Goal: Task Accomplishment & Management: Manage account settings

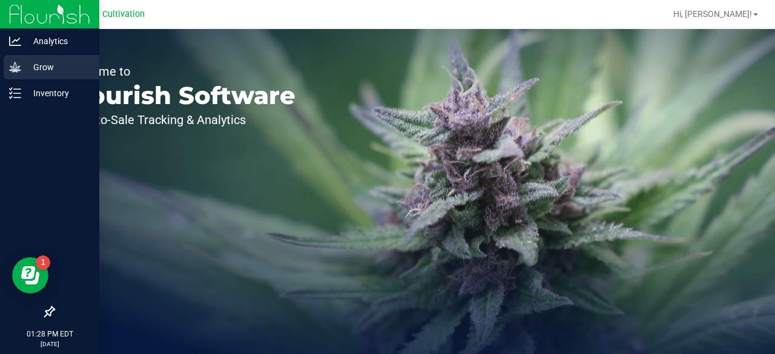
click at [19, 70] on icon at bounding box center [15, 67] width 12 height 10
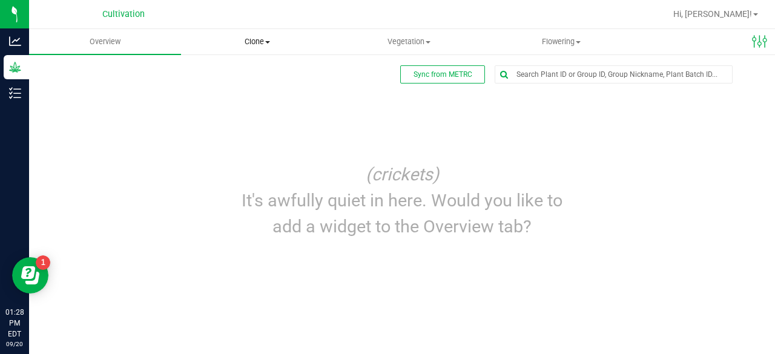
click at [263, 48] on uib-tab-heading "Clone Create plants Cloning groups Cloning plant batches Apply to plants" at bounding box center [257, 42] width 151 height 24
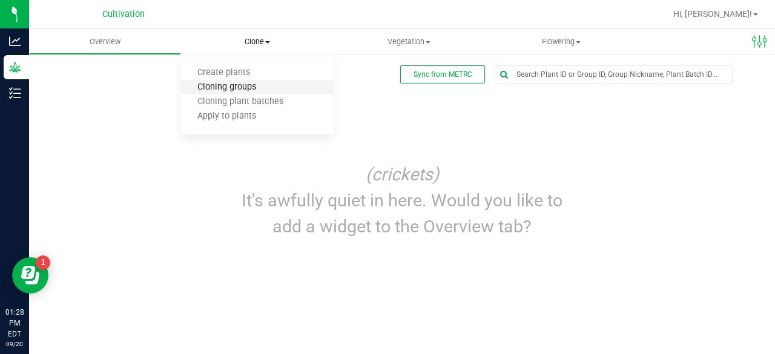
click at [247, 83] on span "Cloning groups" at bounding box center [226, 87] width 91 height 10
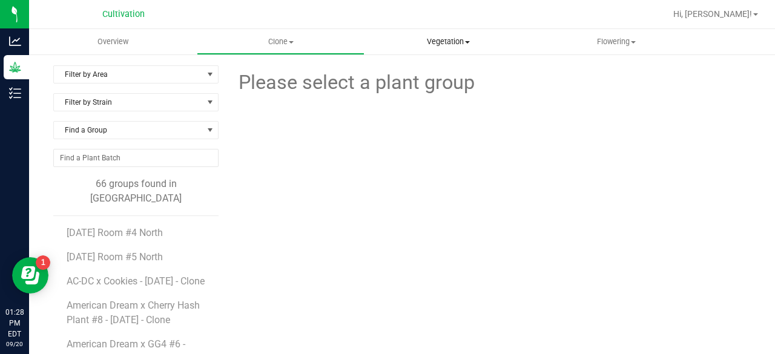
click at [447, 42] on span "Vegetation" at bounding box center [448, 41] width 166 height 11
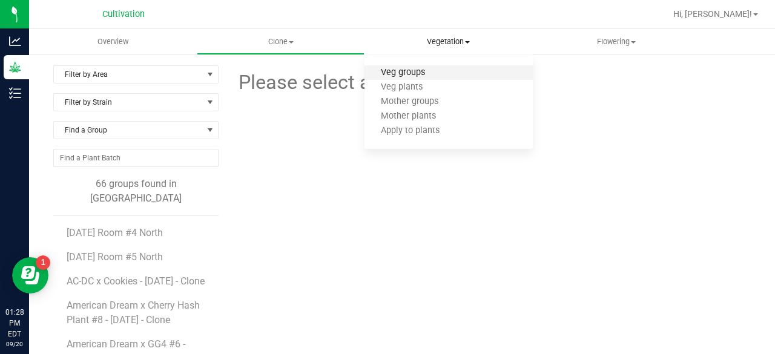
click at [430, 73] on span "Veg groups" at bounding box center [402, 73] width 77 height 10
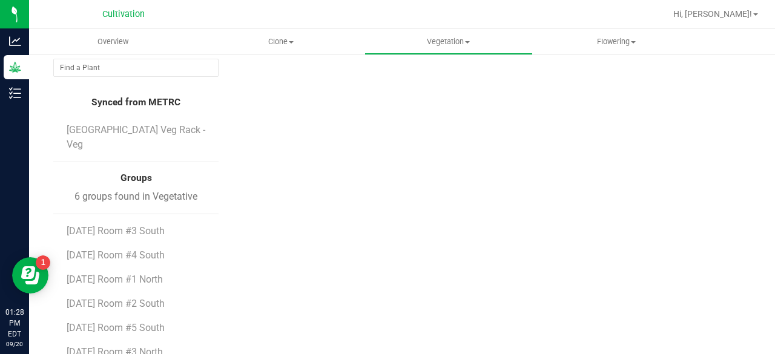
scroll to position [93, 0]
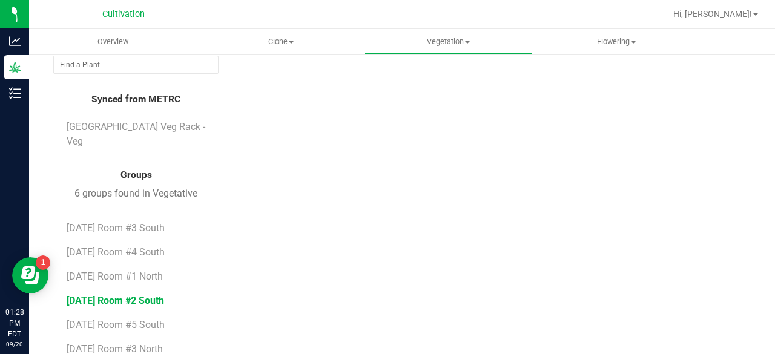
drag, startPoint x: 157, startPoint y: 291, endPoint x: 134, endPoint y: 284, distance: 23.9
click at [134, 295] on span "[DATE] Room #2 South" at bounding box center [115, 301] width 97 height 12
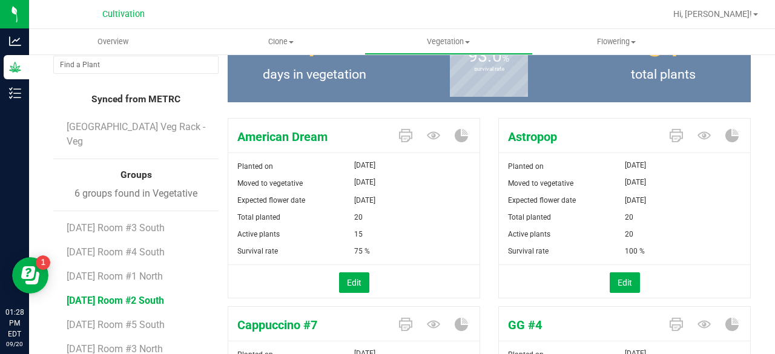
click at [421, 251] on div "75 %" at bounding box center [417, 251] width 126 height 17
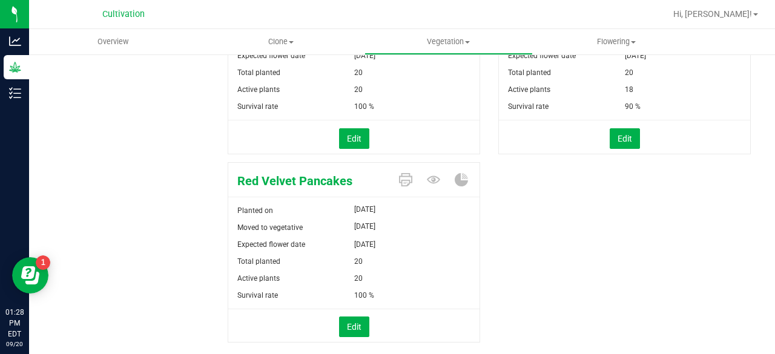
scroll to position [427, 0]
